Goal: Information Seeking & Learning: Check status

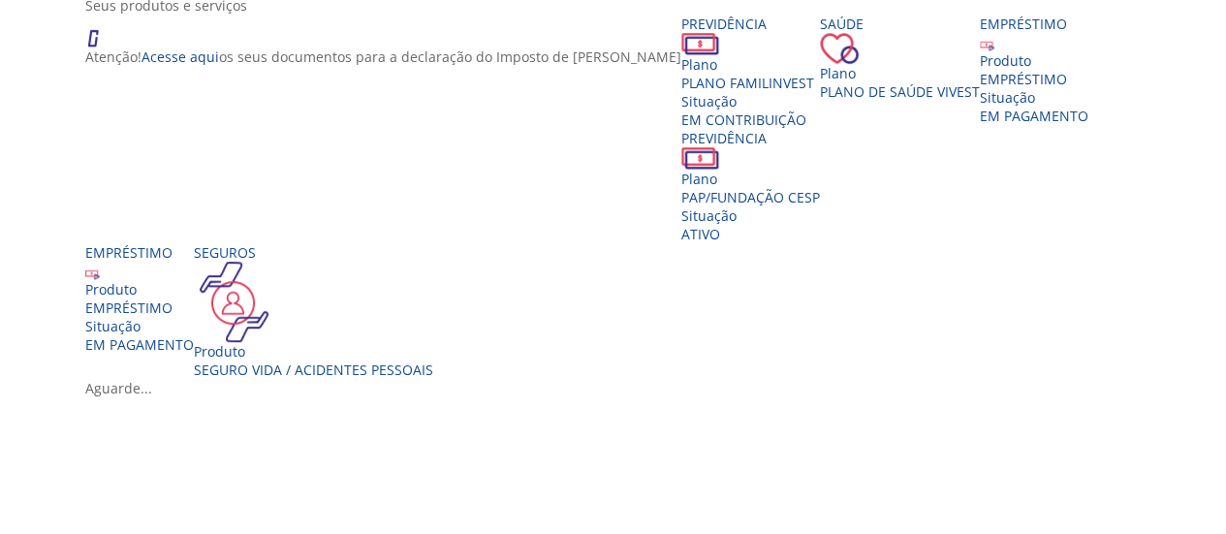
scroll to position [380, 0]
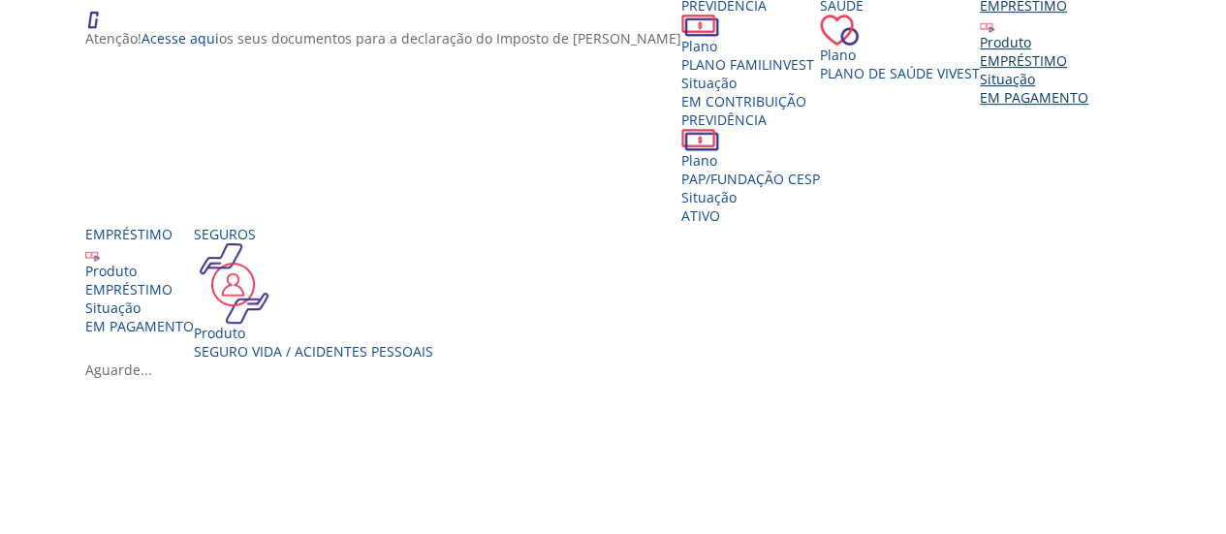
click at [979, 70] on div "EMPRÉSTIMO" at bounding box center [1033, 60] width 109 height 18
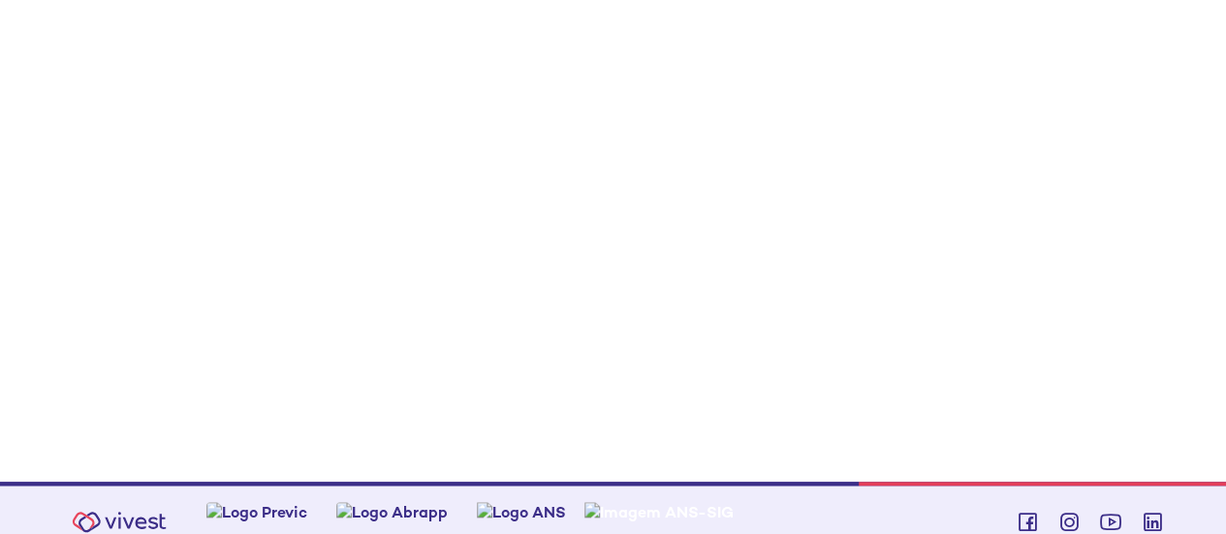
scroll to position [688, 0]
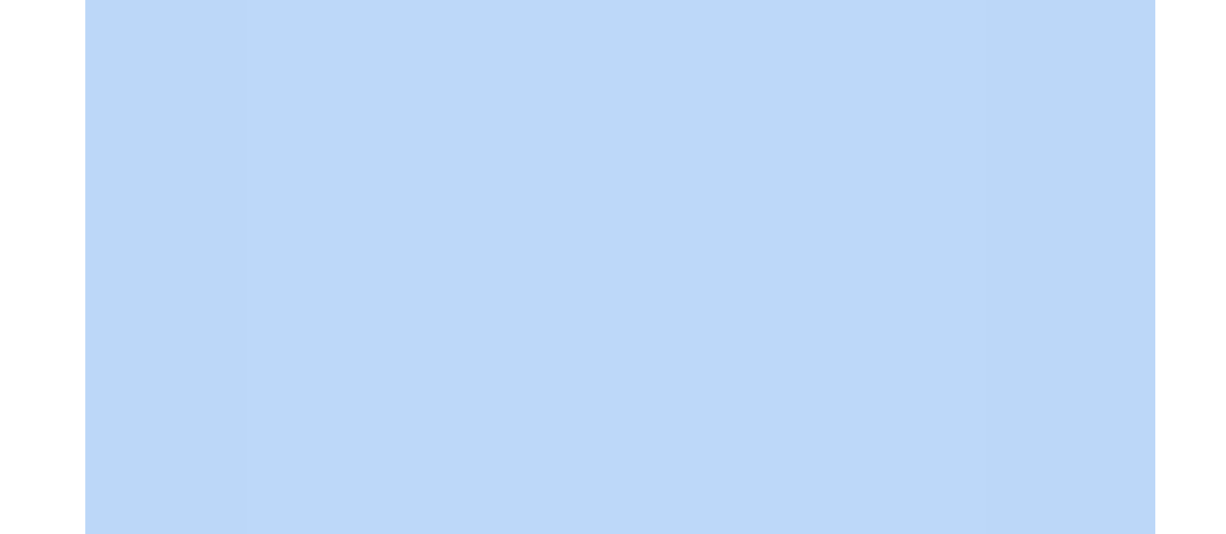
drag, startPoint x: 1224, startPoint y: 189, endPoint x: 1216, endPoint y: 57, distance: 132.0
drag, startPoint x: 1223, startPoint y: 183, endPoint x: 1223, endPoint y: 141, distance: 41.7
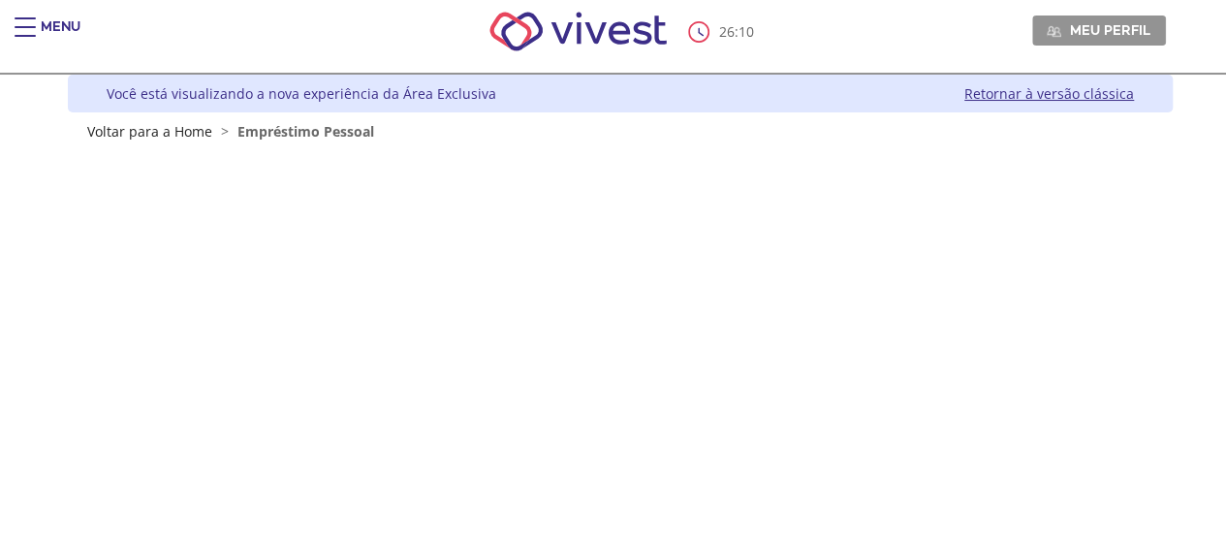
scroll to position [0, 0]
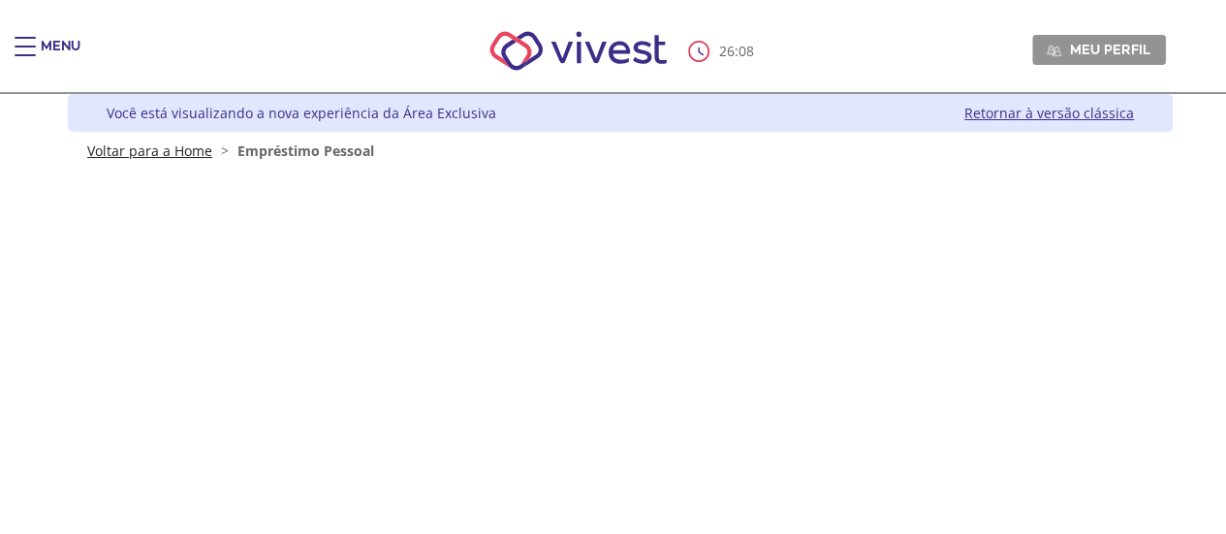
click at [145, 152] on link "Voltar para a Home" at bounding box center [149, 150] width 125 height 18
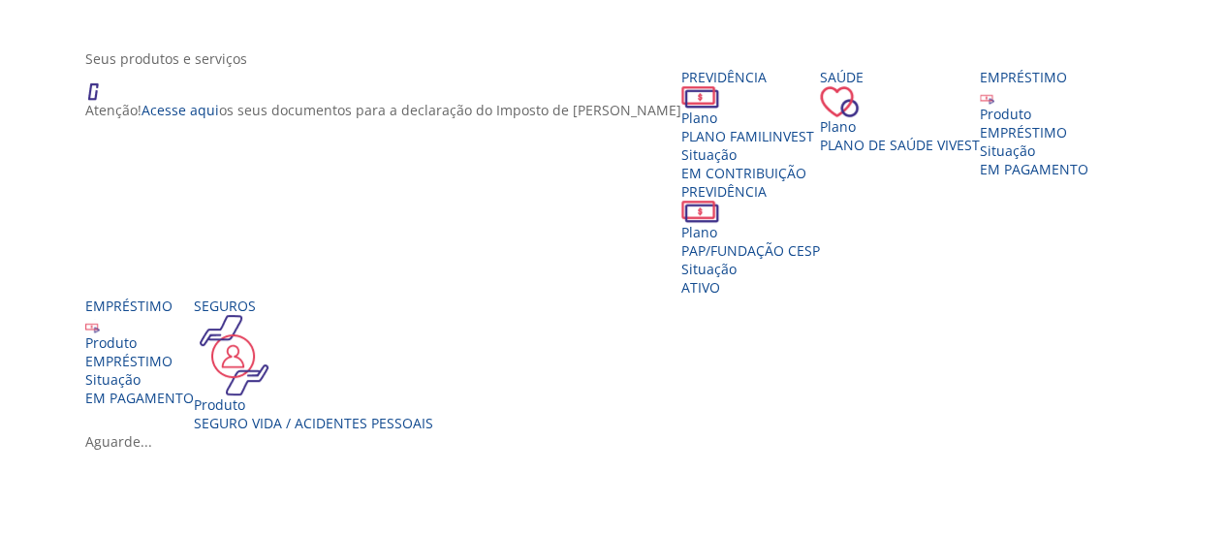
scroll to position [448, 0]
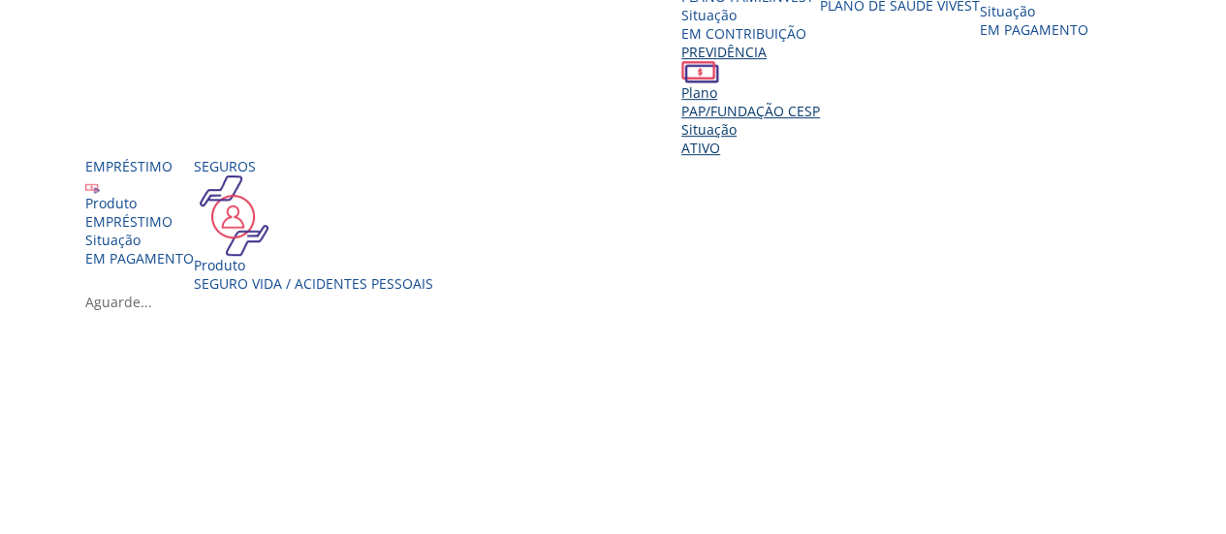
click at [820, 157] on div "Previdência Plano PAP/FUNDAÇÃO CESP Situação Ativo" at bounding box center [750, 100] width 139 height 114
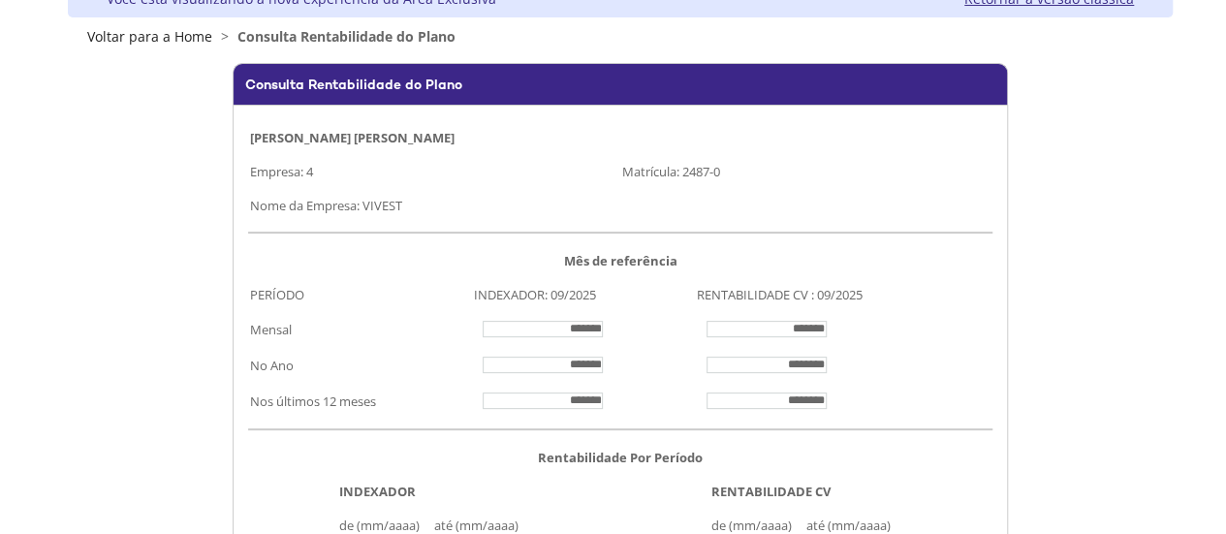
scroll to position [159, 0]
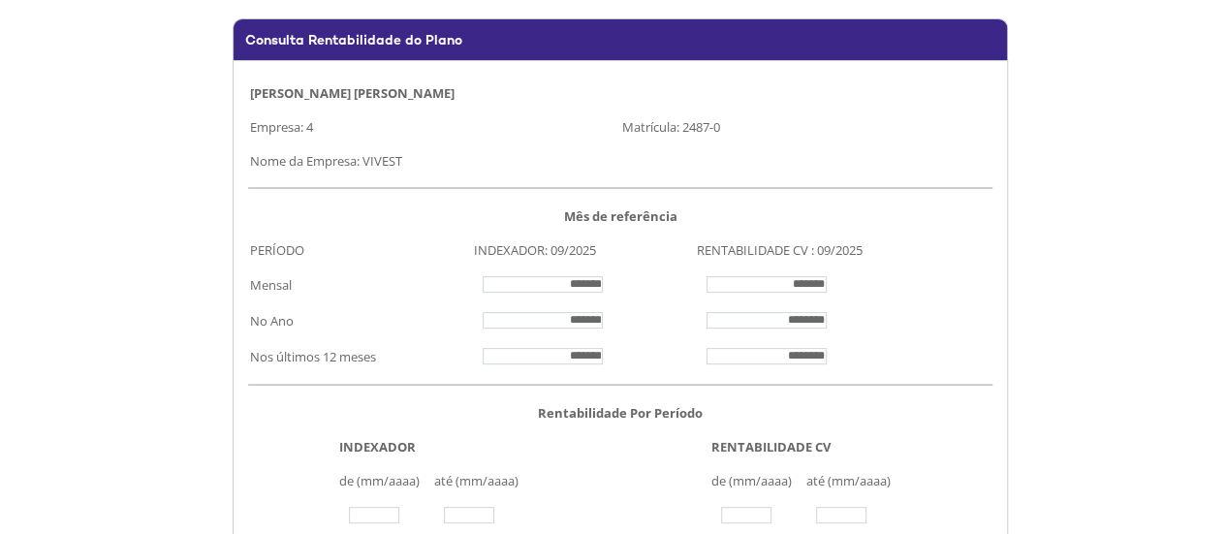
drag, startPoint x: 864, startPoint y: 244, endPoint x: 694, endPoint y: 254, distance: 170.8
click at [694, 254] on tr "PERÍODO INDEXADOR: 09/2025 RENTABILIDADE CV : 09/2025" at bounding box center [620, 250] width 744 height 34
click at [1129, 56] on wps\ "Consulta Rentabilidade do Plano LEANDRO PALAZOLI BICUDO DE ALMEIDA Empresa: 4 M…" at bounding box center [620, 319] width 1070 height 603
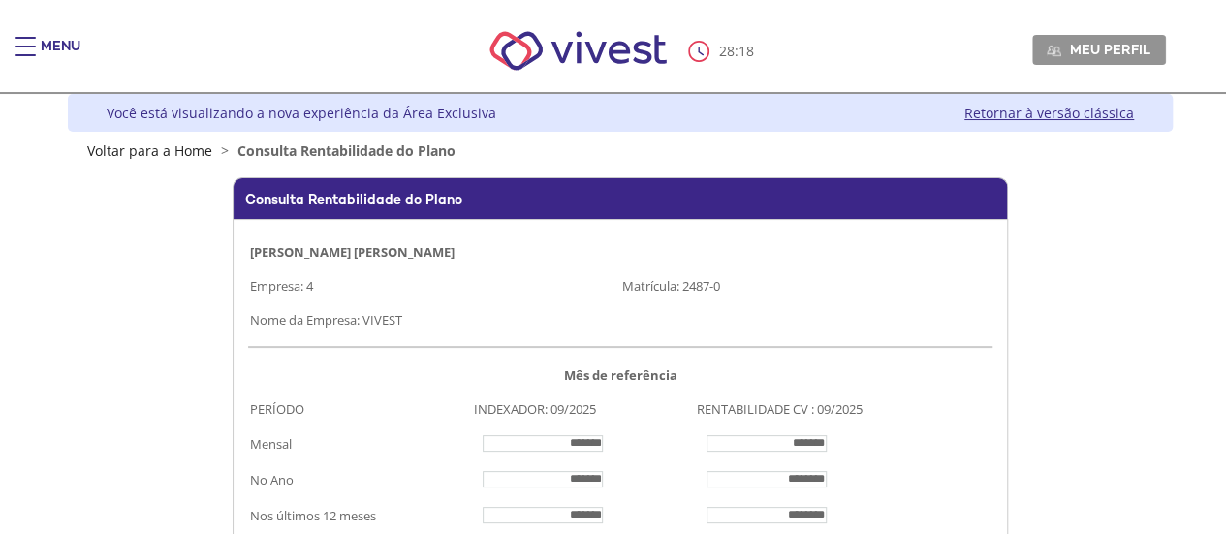
scroll to position [31, 0]
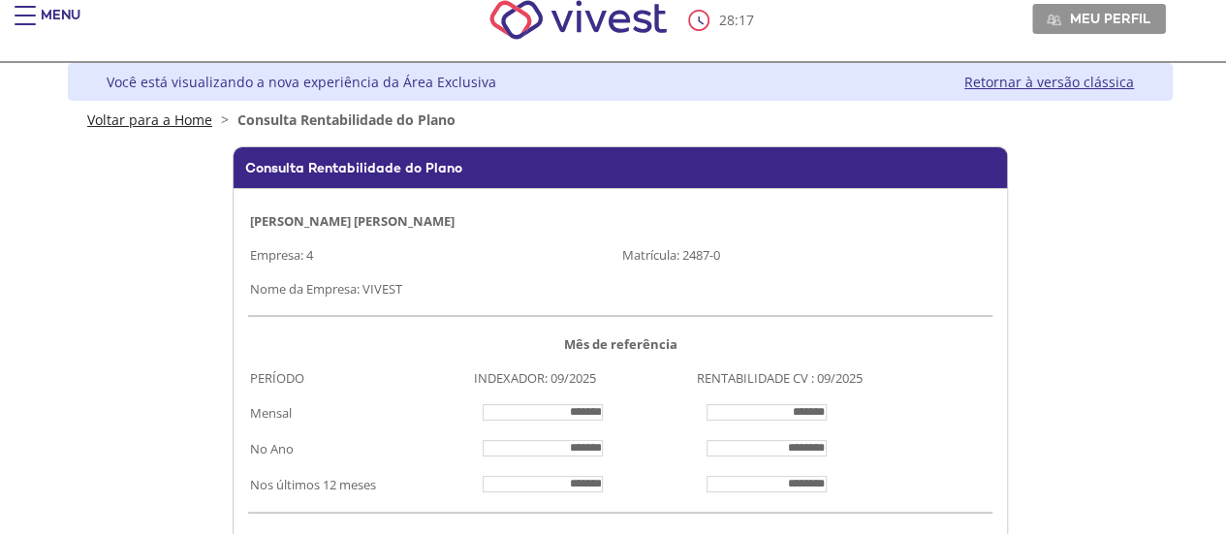
click at [147, 121] on link "Voltar para a Home" at bounding box center [149, 119] width 125 height 18
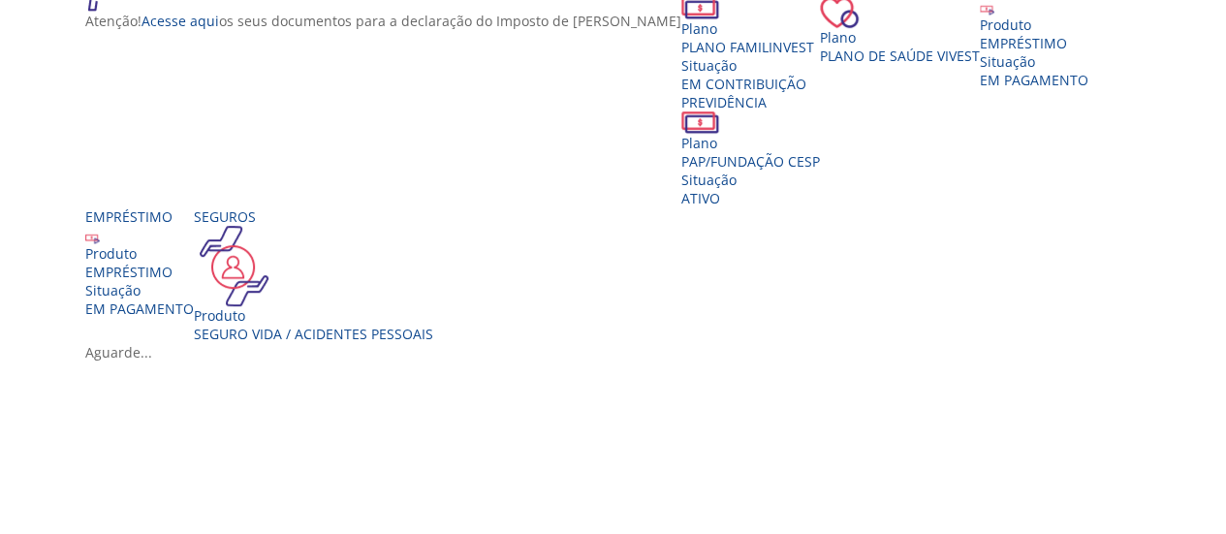
scroll to position [316, 0]
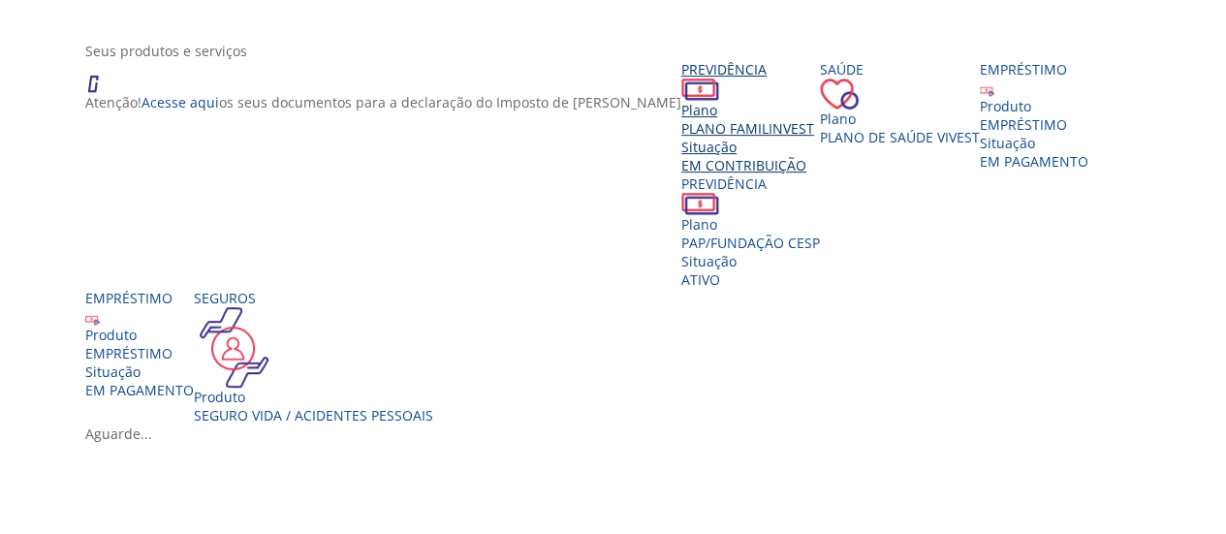
click at [681, 156] on div "Situação" at bounding box center [750, 147] width 139 height 18
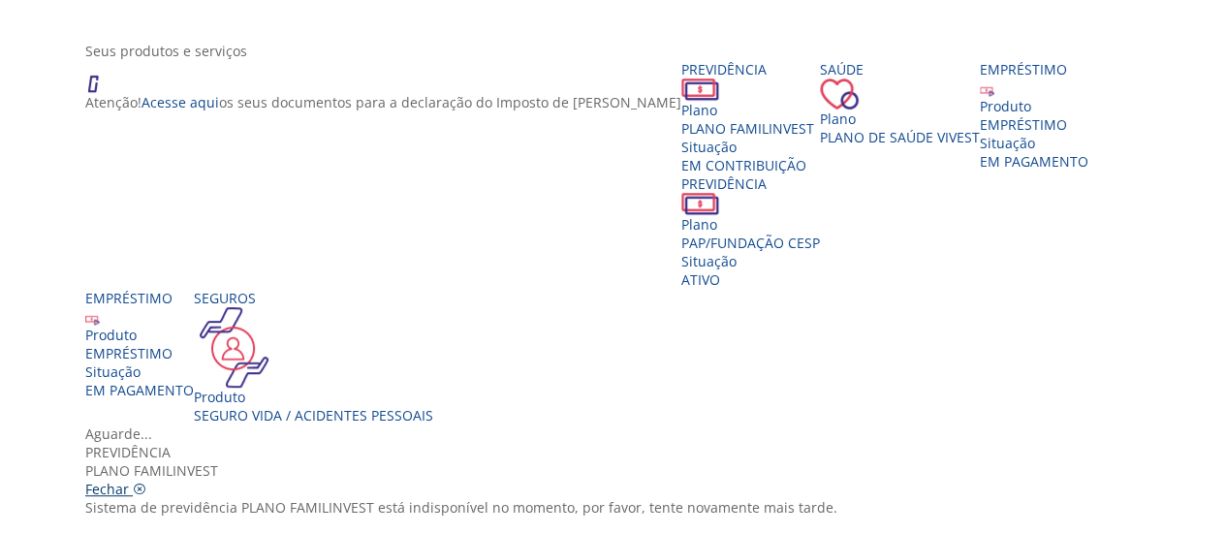
click at [146, 482] on icon "Vivest" at bounding box center [140, 489] width 14 height 14
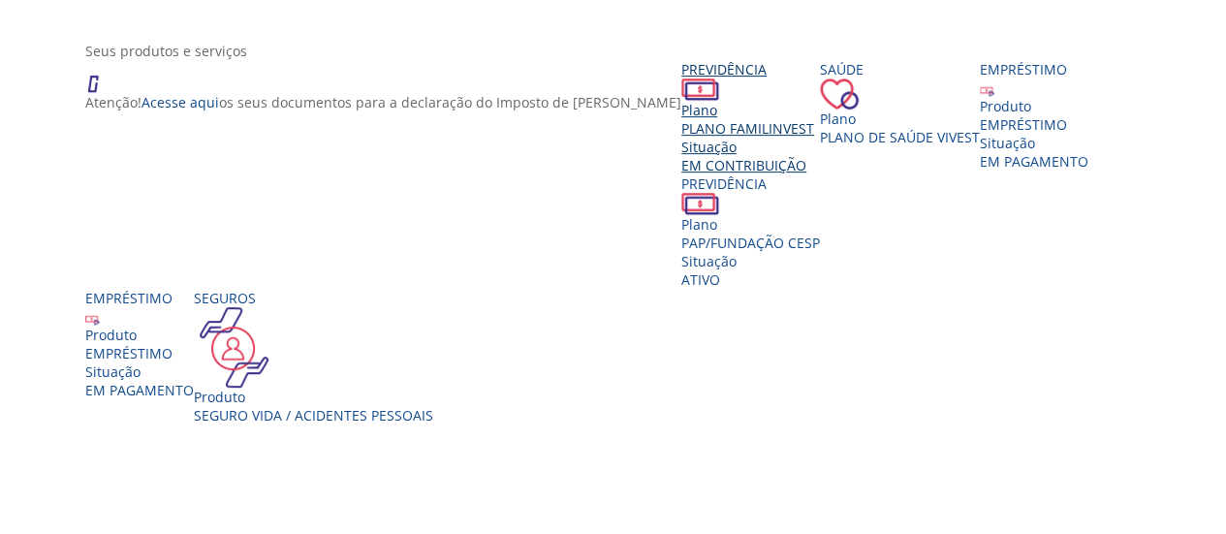
click at [681, 138] on span "PLANO FAMILINVEST" at bounding box center [747, 128] width 133 height 18
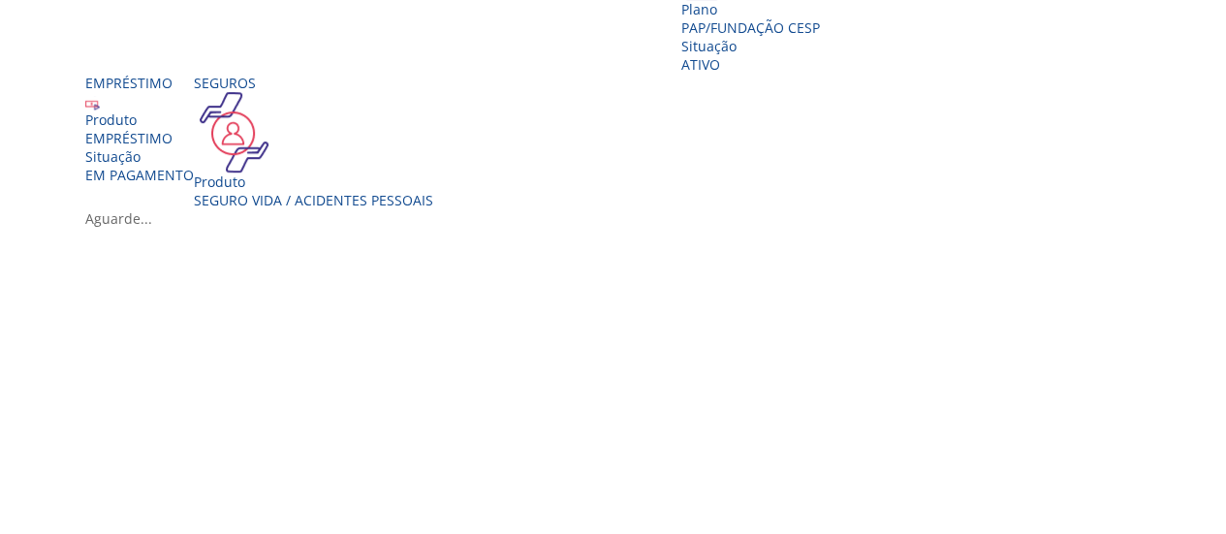
scroll to position [295, 0]
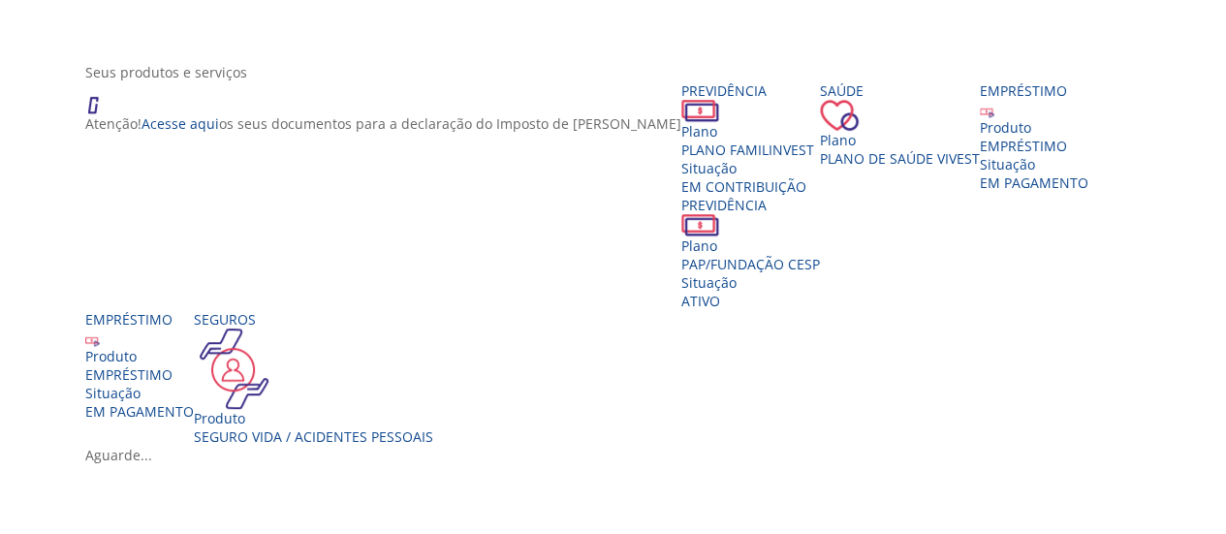
click at [661, 446] on div "Vivest" at bounding box center [620, 446] width 1070 height 0
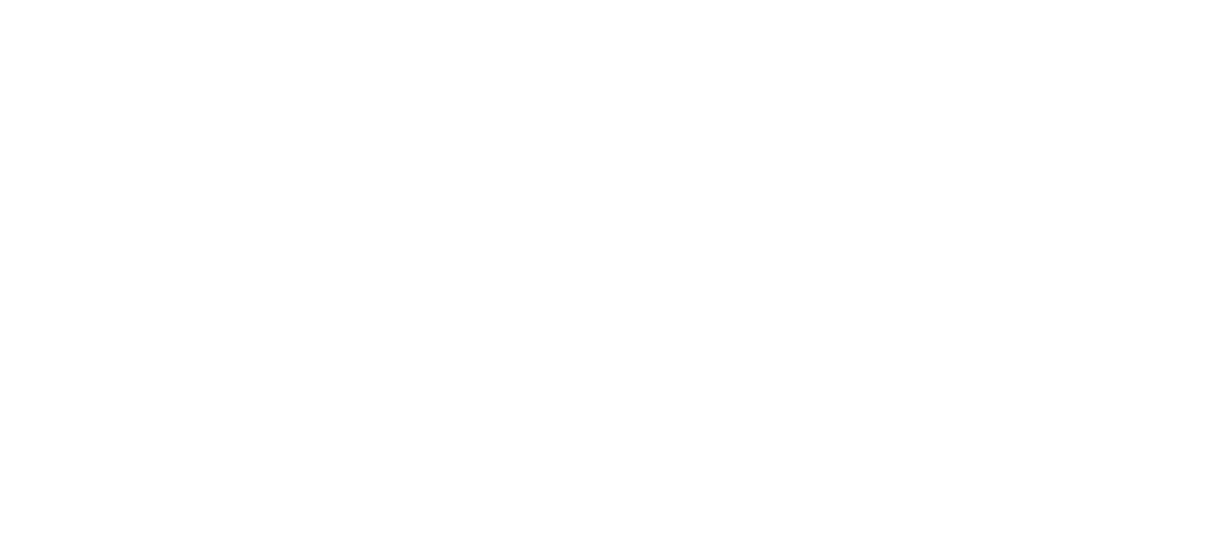
scroll to position [31, 0]
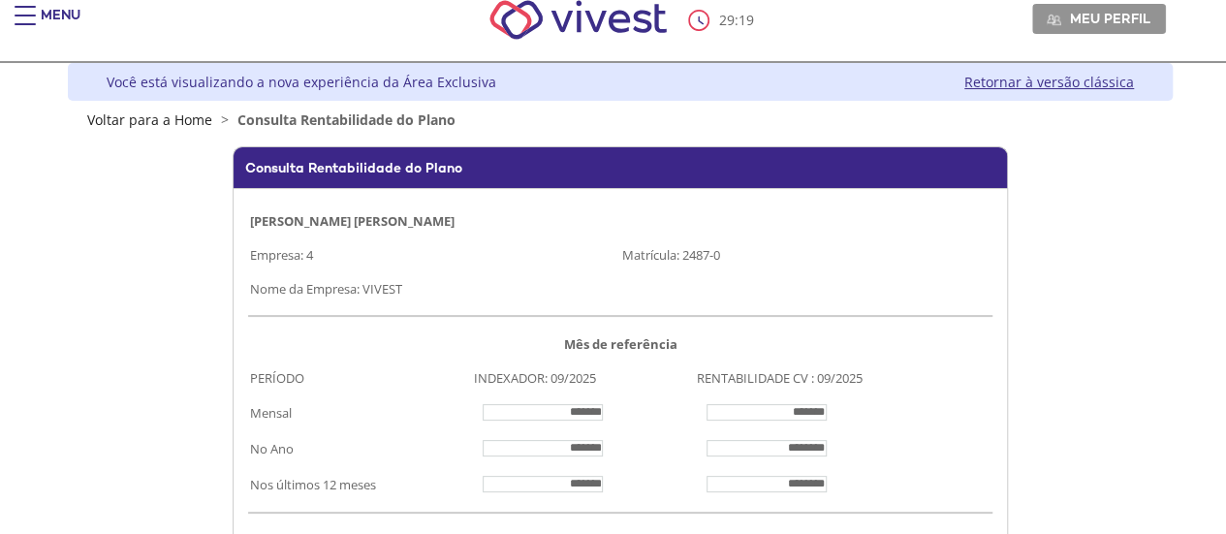
click at [1056, 73] on link "Retornar à versão clássica" at bounding box center [1049, 82] width 170 height 18
